Goal: Information Seeking & Learning: Learn about a topic

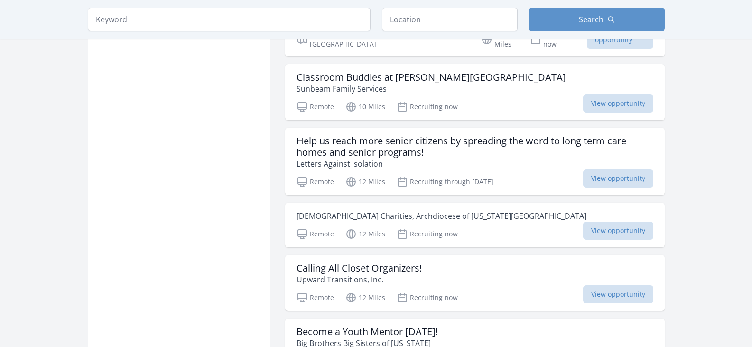
scroll to position [1043, 0]
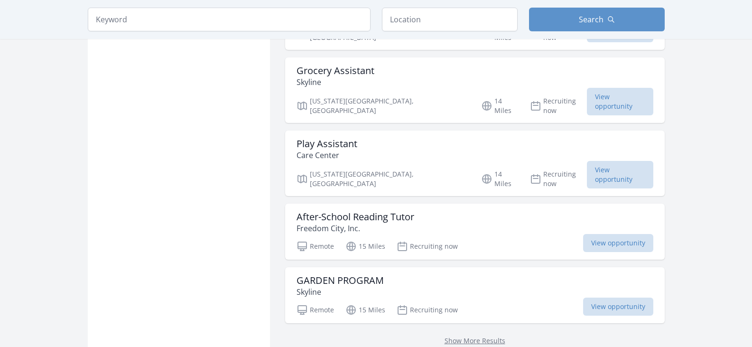
scroll to position [1233, 0]
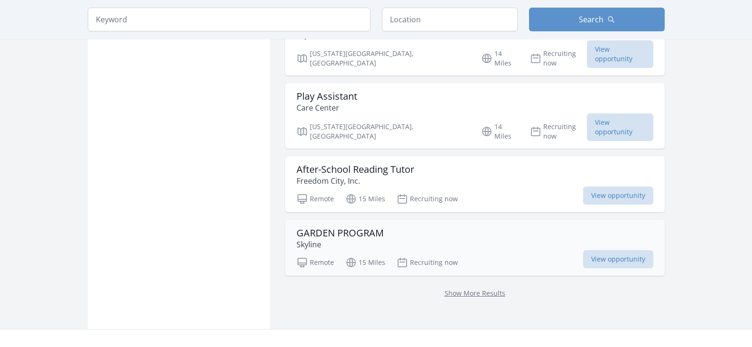
click at [329, 227] on h3 "GARDEN PROGRAM" at bounding box center [339, 232] width 87 height 11
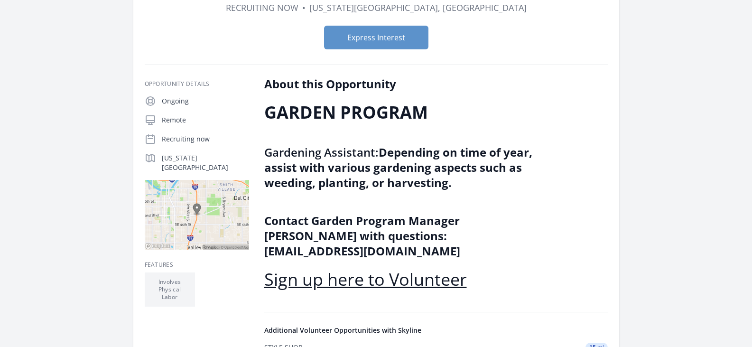
scroll to position [142, 0]
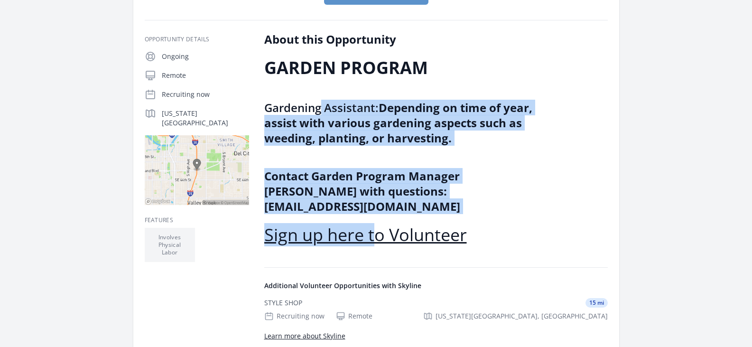
drag, startPoint x: 319, startPoint y: 105, endPoint x: 373, endPoint y: 214, distance: 121.7
click at [373, 214] on div "GARDEN PROGRAM Gardening Assistant: Depending on time of year, assist with vari…" at bounding box center [402, 151] width 277 height 186
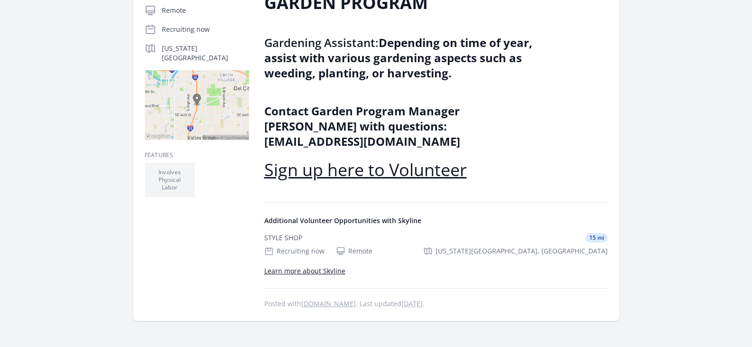
scroll to position [0, 0]
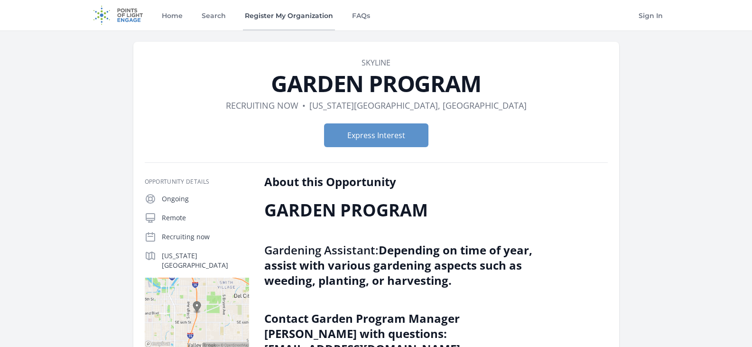
click at [278, 18] on link "Register My Organization" at bounding box center [289, 15] width 92 height 30
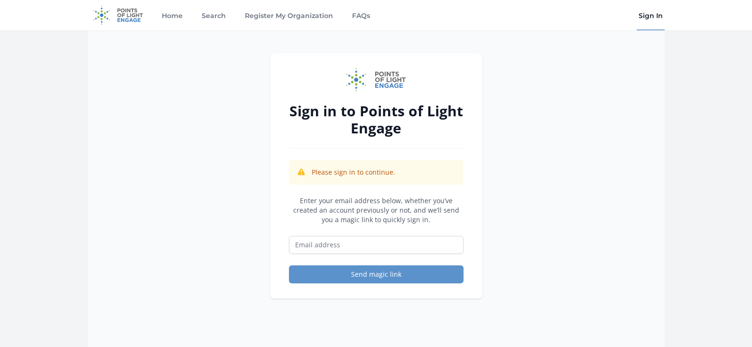
drag, startPoint x: 364, startPoint y: 199, endPoint x: 428, endPoint y: 217, distance: 66.4
click at [428, 217] on p "Enter your email address below, whether you’ve created an account previously or…" at bounding box center [376, 210] width 175 height 28
click at [363, 17] on link "FAQs" at bounding box center [361, 15] width 22 height 30
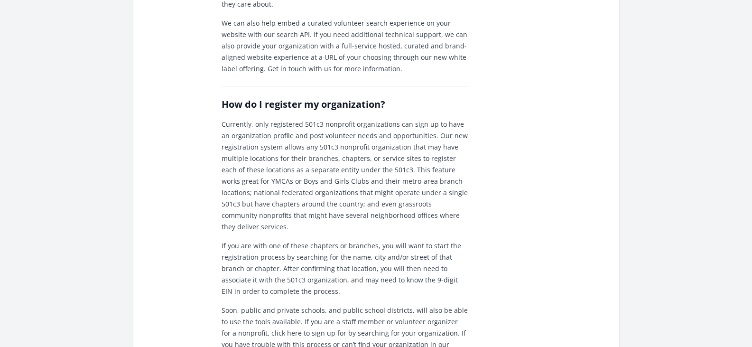
scroll to position [522, 0]
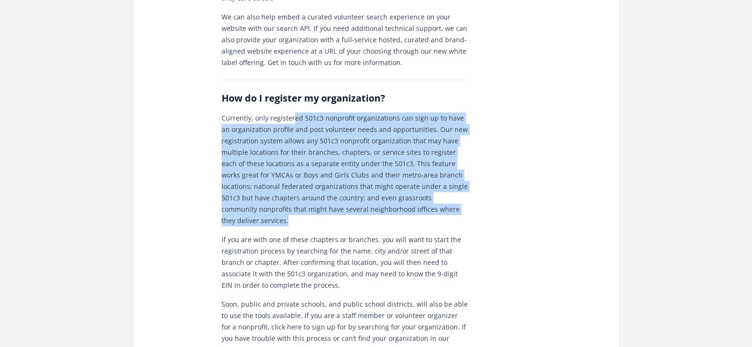
drag, startPoint x: 292, startPoint y: 106, endPoint x: 464, endPoint y: 194, distance: 192.8
click at [464, 194] on p "Currently, only registered 501c3 nonprofit organizations can sign up to have an…" at bounding box center [344, 169] width 247 height 114
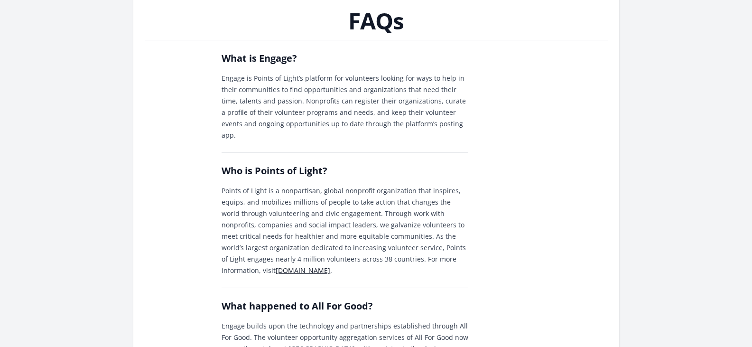
scroll to position [0, 0]
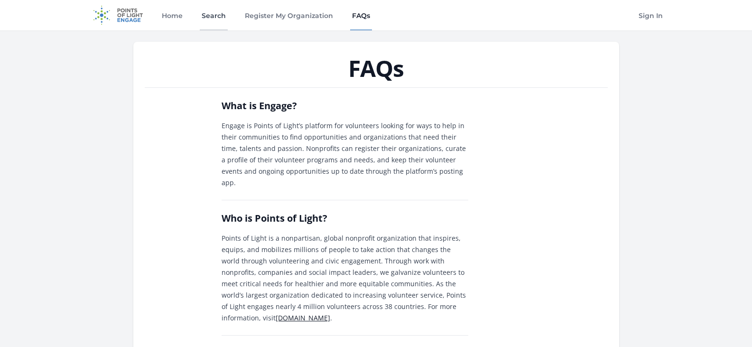
click at [212, 11] on link "Search" at bounding box center [214, 15] width 28 height 30
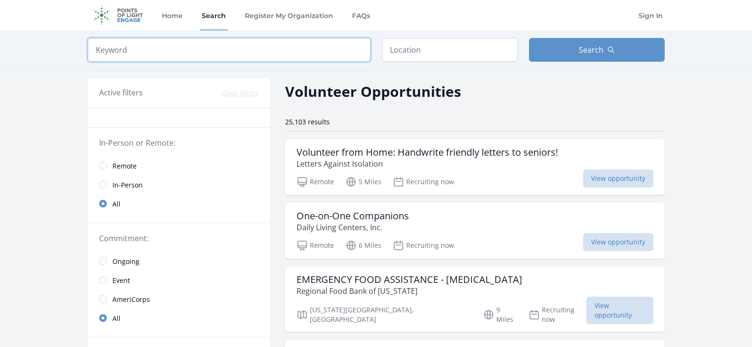
click at [187, 43] on input "search" at bounding box center [229, 50] width 283 height 24
type input "iris"
click button "submit" at bounding box center [0, 0] width 0 height 0
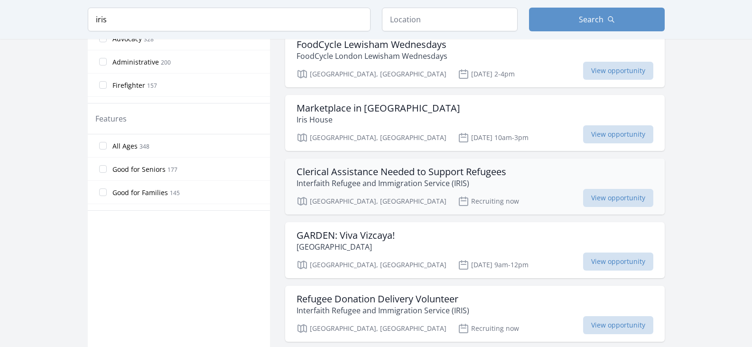
scroll to position [474, 0]
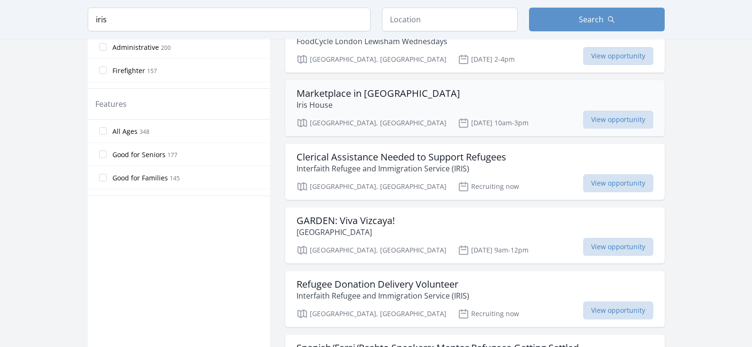
click at [332, 92] on h3 "Marketplace in Plainfield" at bounding box center [378, 93] width 164 height 11
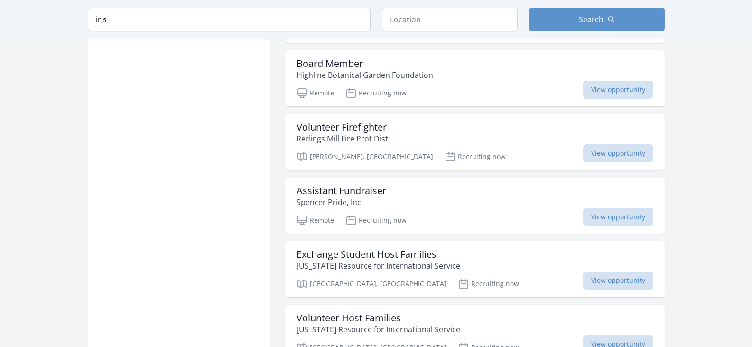
scroll to position [1091, 0]
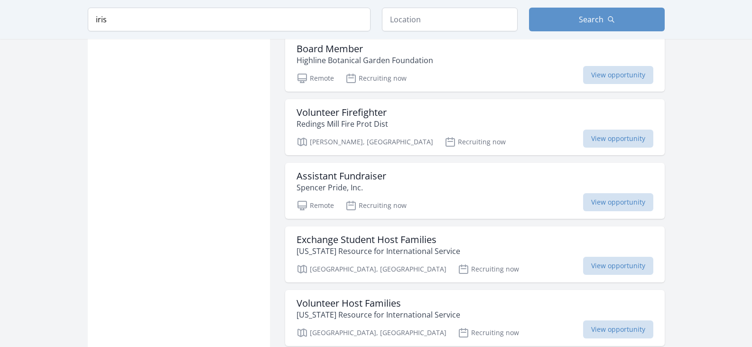
scroll to position [1043, 0]
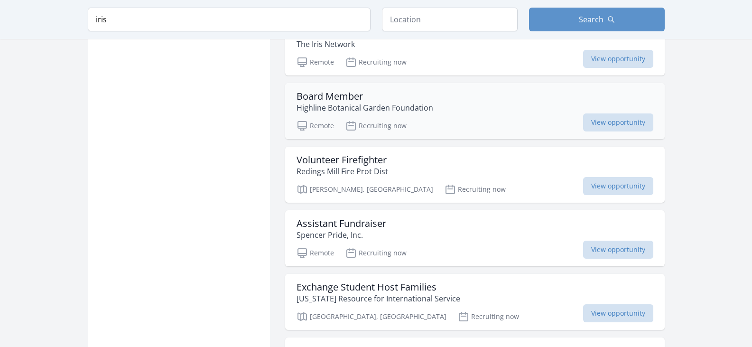
click at [326, 106] on p "Highline Botanical Garden Foundation" at bounding box center [364, 107] width 137 height 11
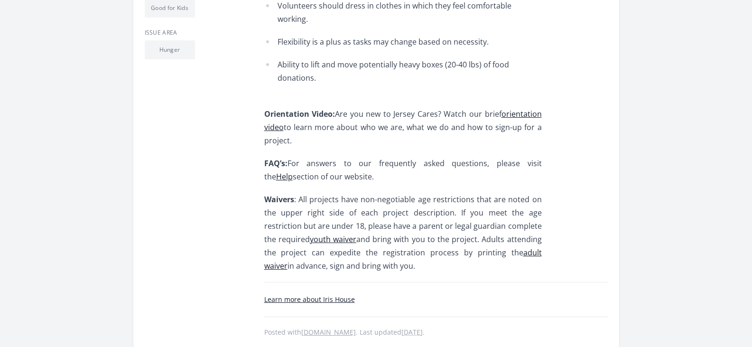
scroll to position [379, 0]
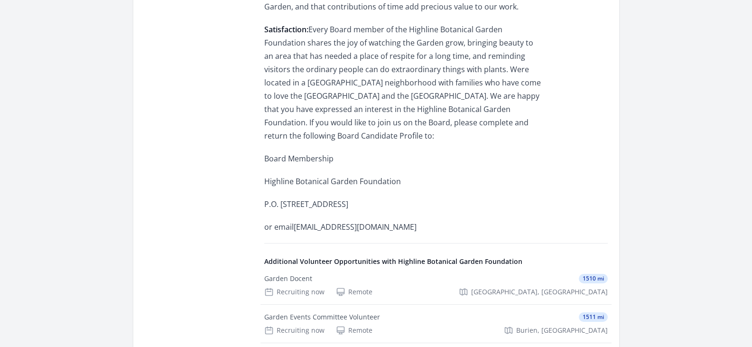
scroll to position [1043, 0]
